Goal: Task Accomplishment & Management: Manage account settings

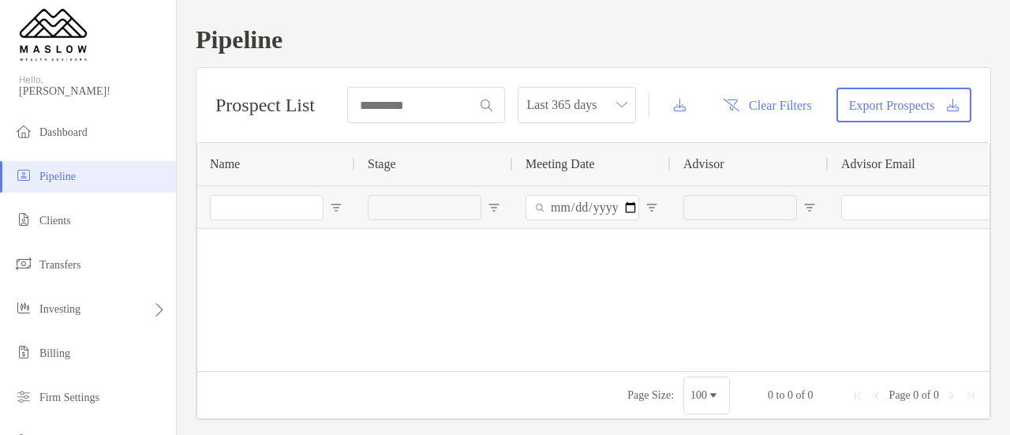
scroll to position [169, 0]
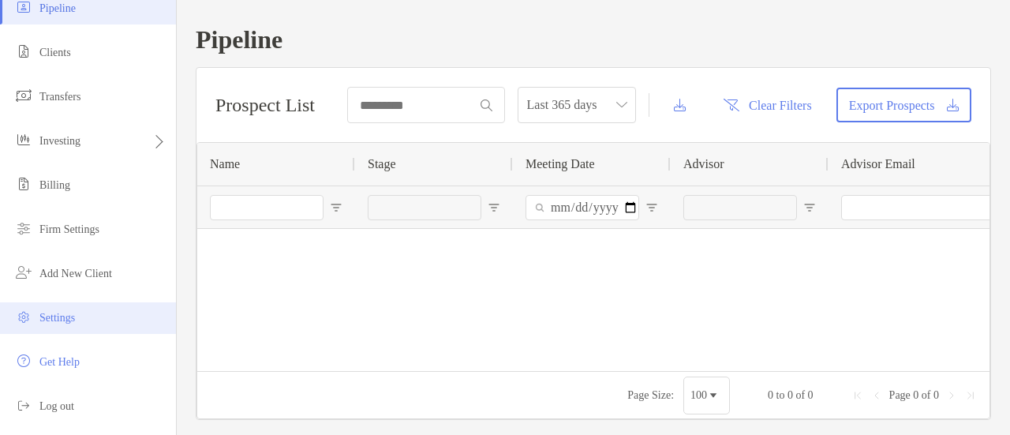
click at [66, 321] on span "Settings" at bounding box center [57, 318] width 36 height 12
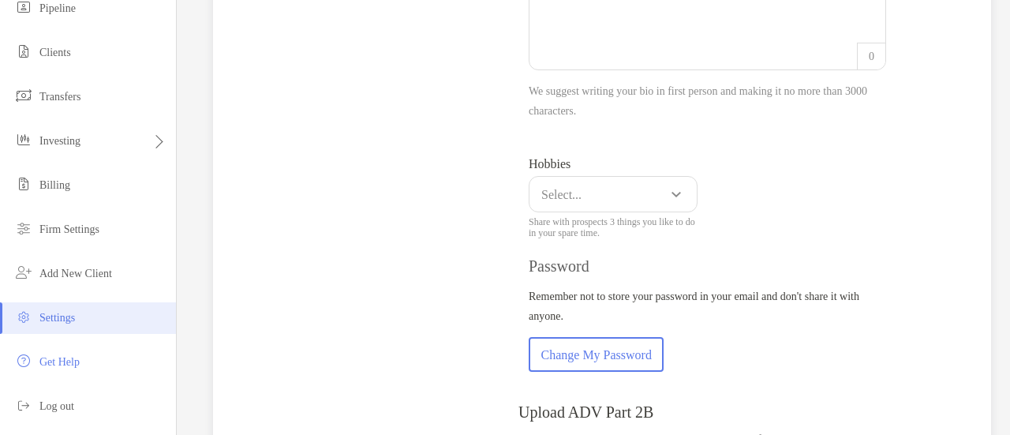
scroll to position [825, 0]
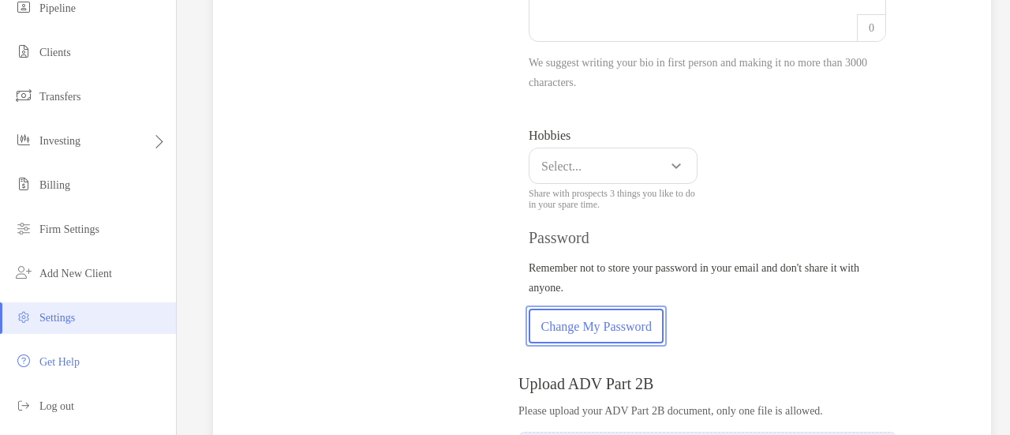
click at [628, 326] on button "Change My Password" at bounding box center [596, 326] width 135 height 35
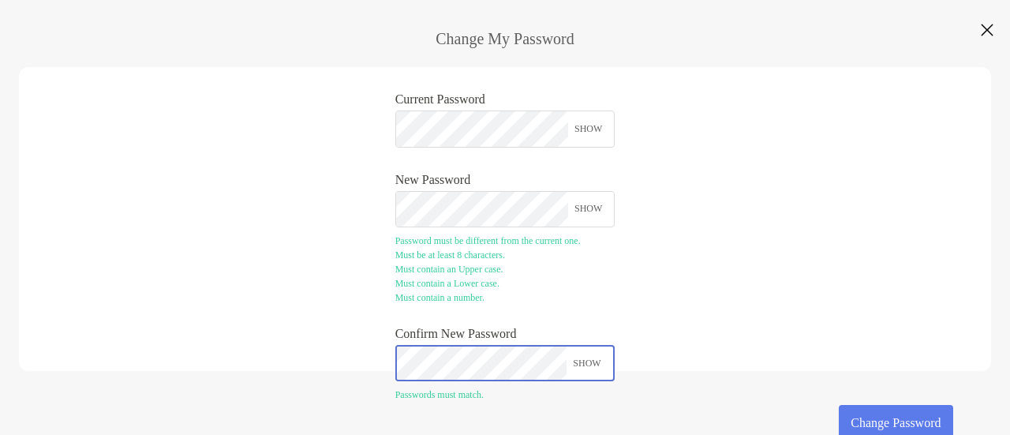
scroll to position [5, 0]
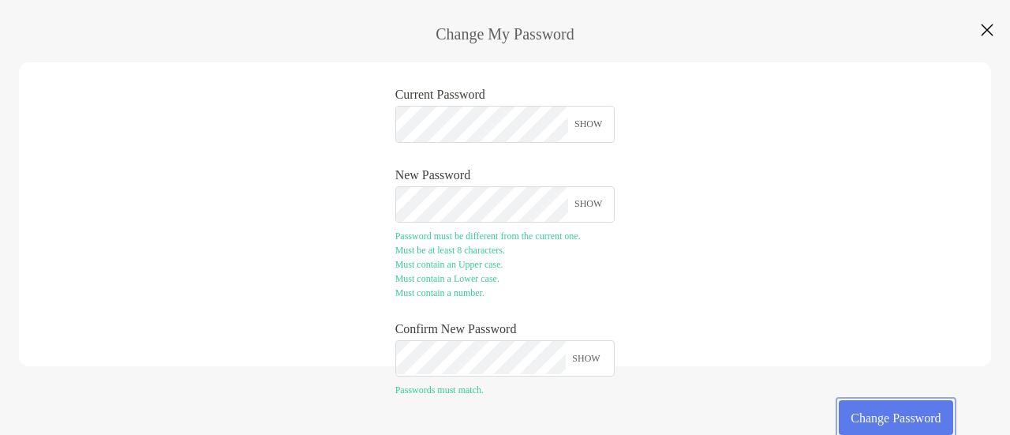
click at [855, 415] on button "Change Password" at bounding box center [896, 417] width 114 height 35
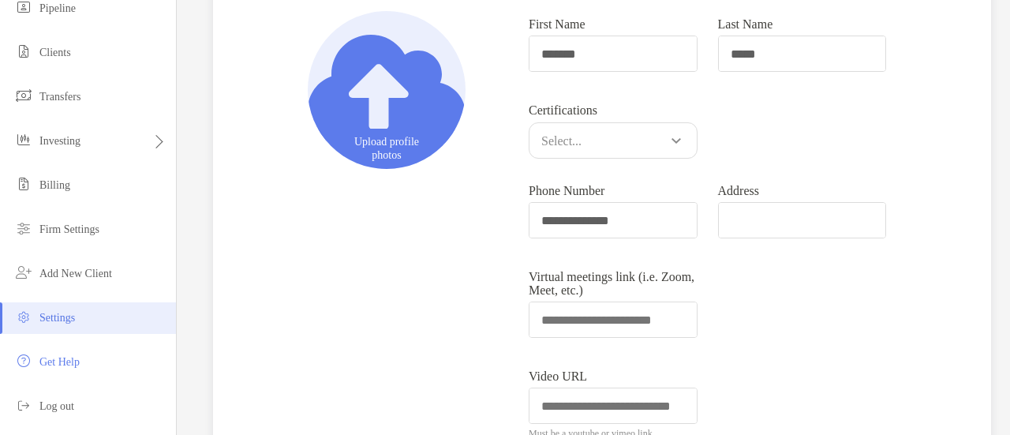
scroll to position [0, 0]
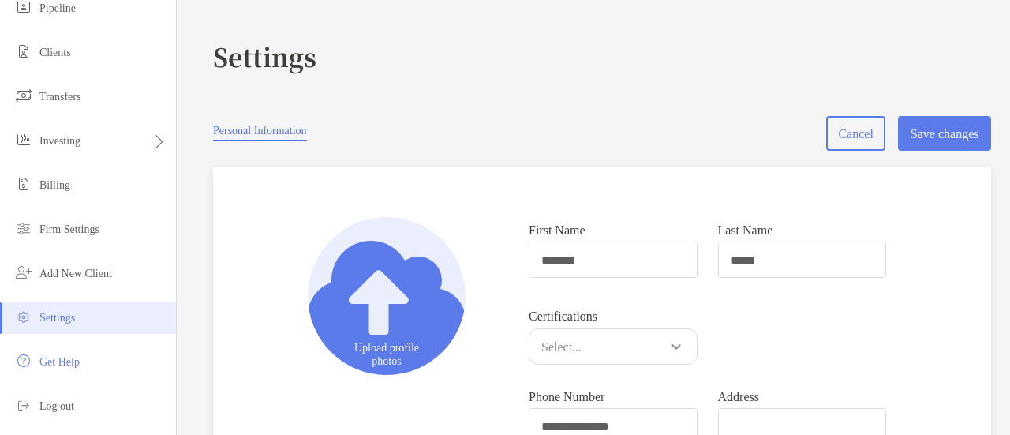
click at [934, 136] on button "Save changes" at bounding box center [944, 133] width 93 height 35
click at [925, 124] on button "Save changes" at bounding box center [944, 133] width 93 height 35
click at [62, 398] on li "Log out" at bounding box center [88, 407] width 176 height 32
